Goal: Transaction & Acquisition: Obtain resource

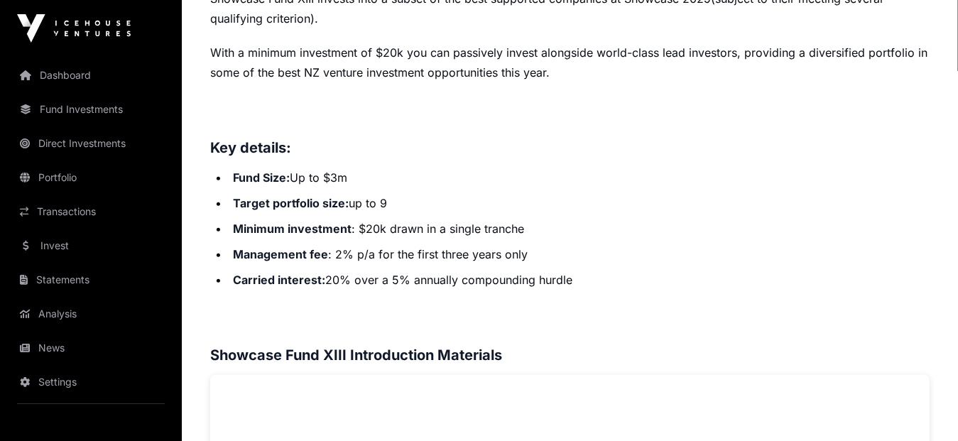
scroll to position [438, 0]
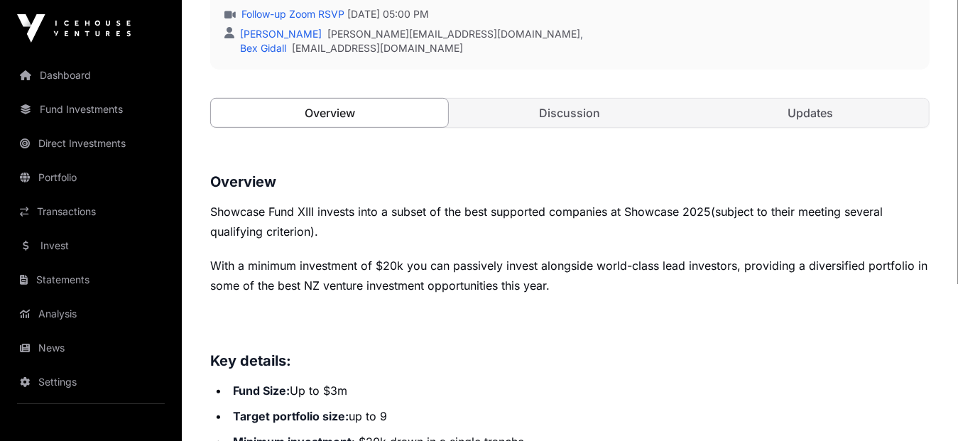
click at [346, 112] on link "Overview" at bounding box center [329, 113] width 239 height 30
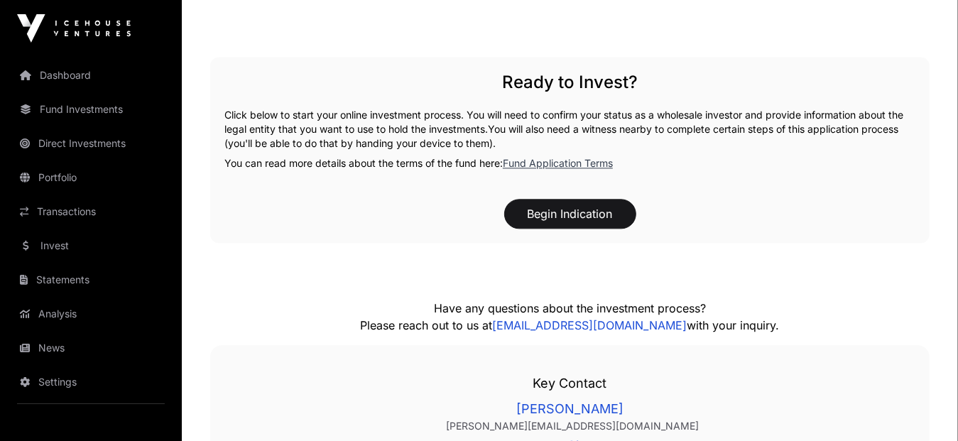
scroll to position [1930, 0]
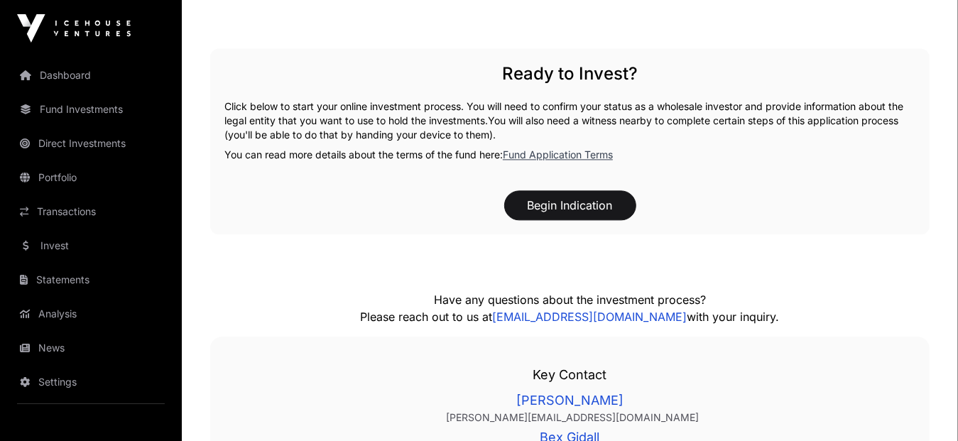
click at [509, 155] on link "Fund Application Terms" at bounding box center [558, 154] width 110 height 12
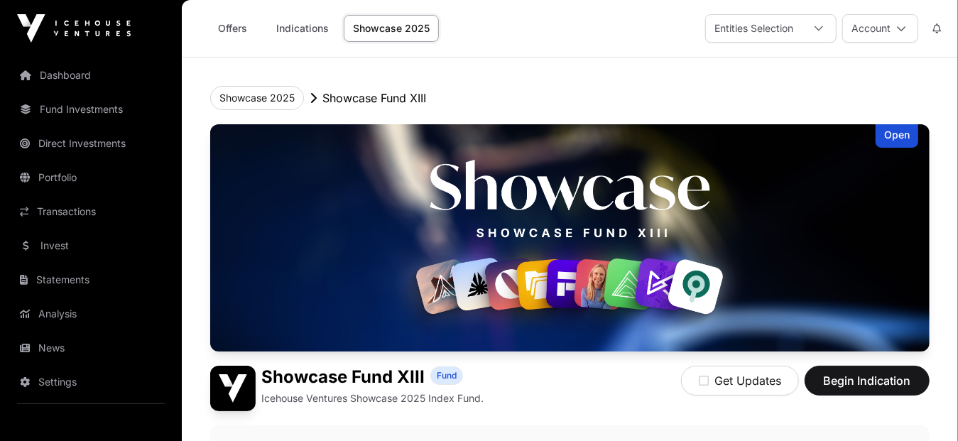
click at [894, 136] on div "Open" at bounding box center [897, 135] width 43 height 23
click at [897, 143] on div "Open" at bounding box center [897, 135] width 43 height 23
click at [363, 92] on p "Showcase Fund XIII" at bounding box center [375, 98] width 104 height 17
click at [263, 102] on button "Showcase 2025" at bounding box center [257, 98] width 94 height 24
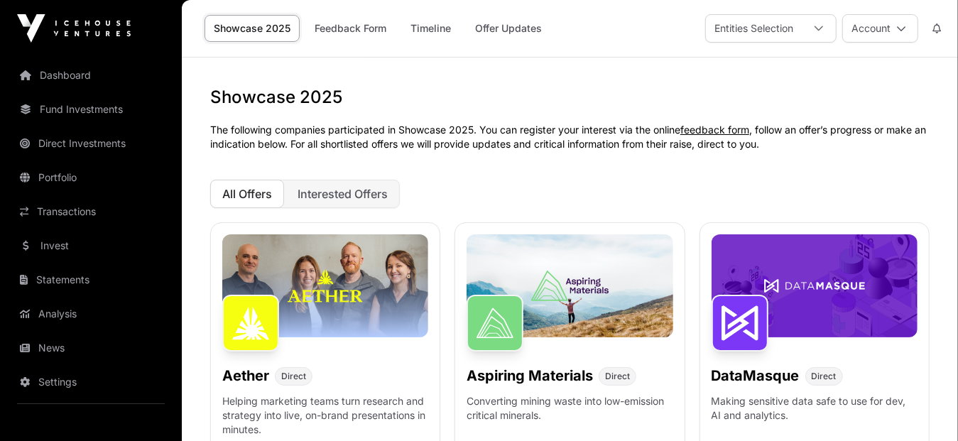
click at [256, 200] on span "All Offers" at bounding box center [247, 194] width 50 height 14
click at [308, 198] on span "Interested Offers" at bounding box center [343, 194] width 90 height 14
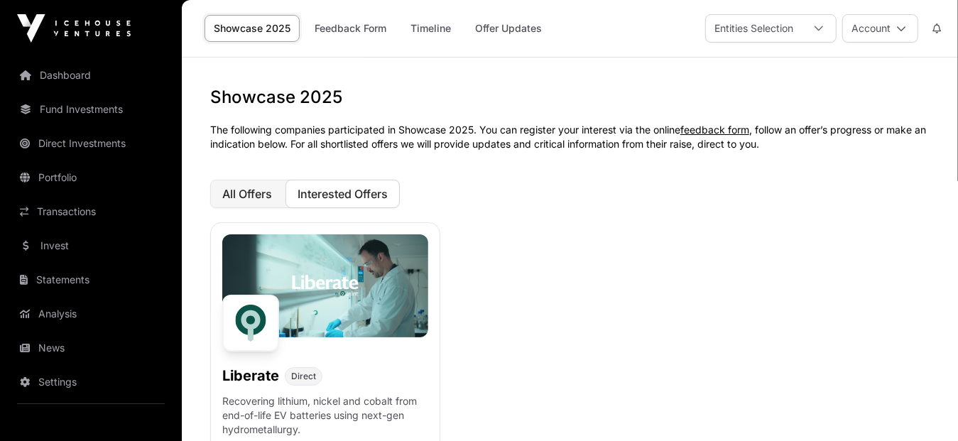
click at [232, 195] on span "All Offers" at bounding box center [247, 194] width 50 height 14
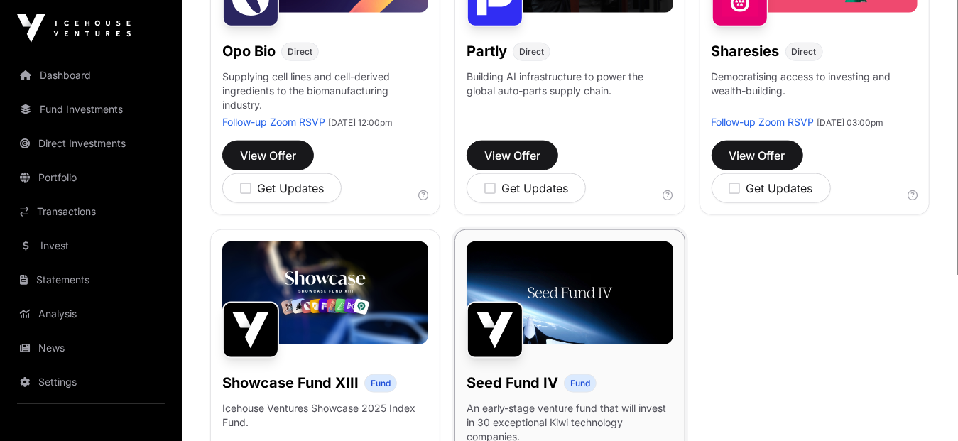
scroll to position [995, 0]
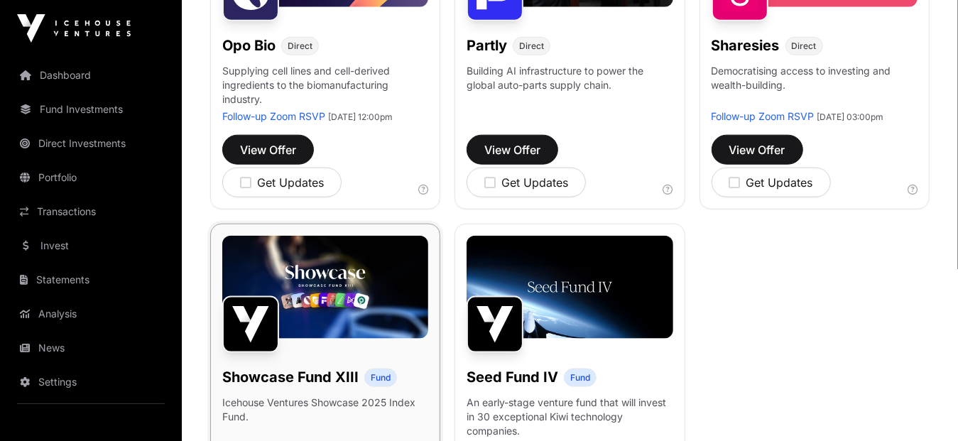
click at [375, 372] on span "Fund" at bounding box center [381, 377] width 20 height 11
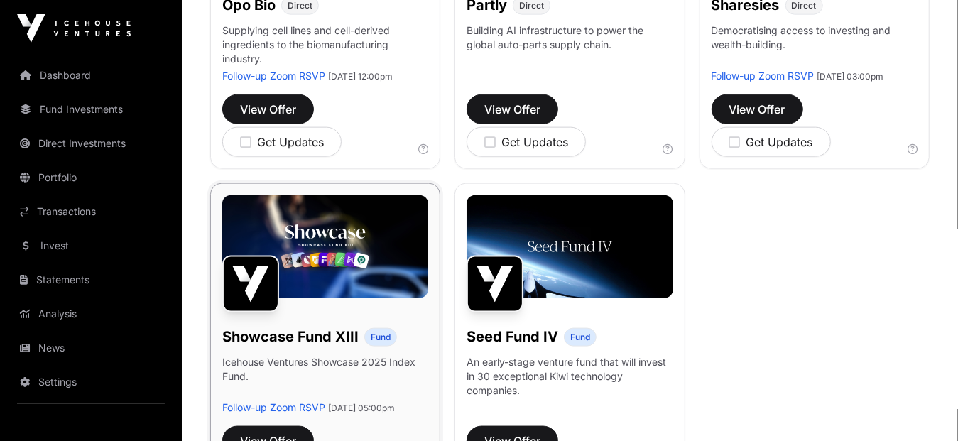
scroll to position [1066, 0]
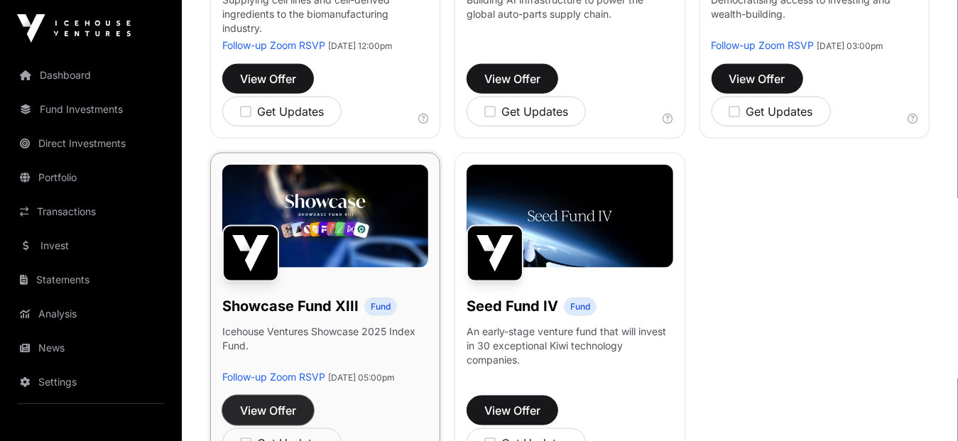
click at [263, 402] on span "View Offer" at bounding box center [268, 410] width 56 height 17
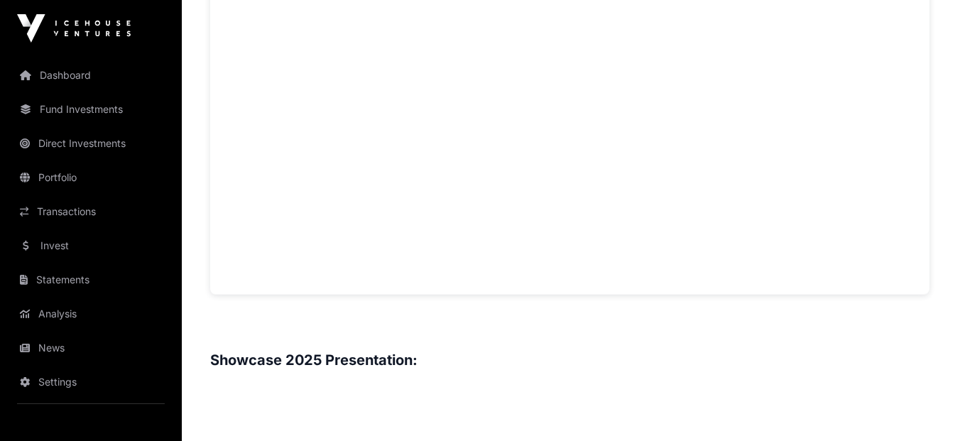
scroll to position [1066, 0]
